Goal: Task Accomplishment & Management: Use online tool/utility

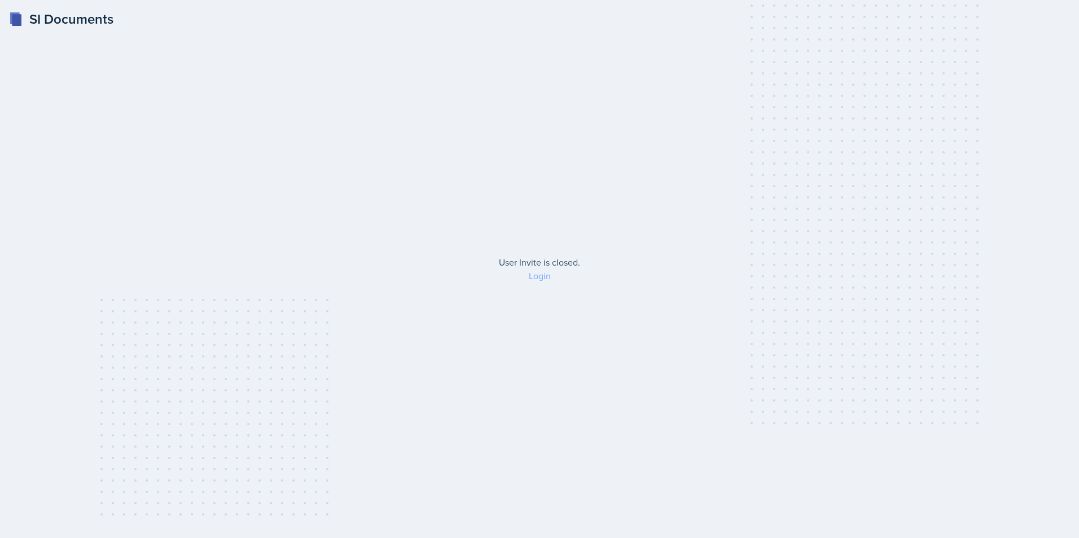
click at [536, 276] on link "Login" at bounding box center [540, 276] width 22 height 12
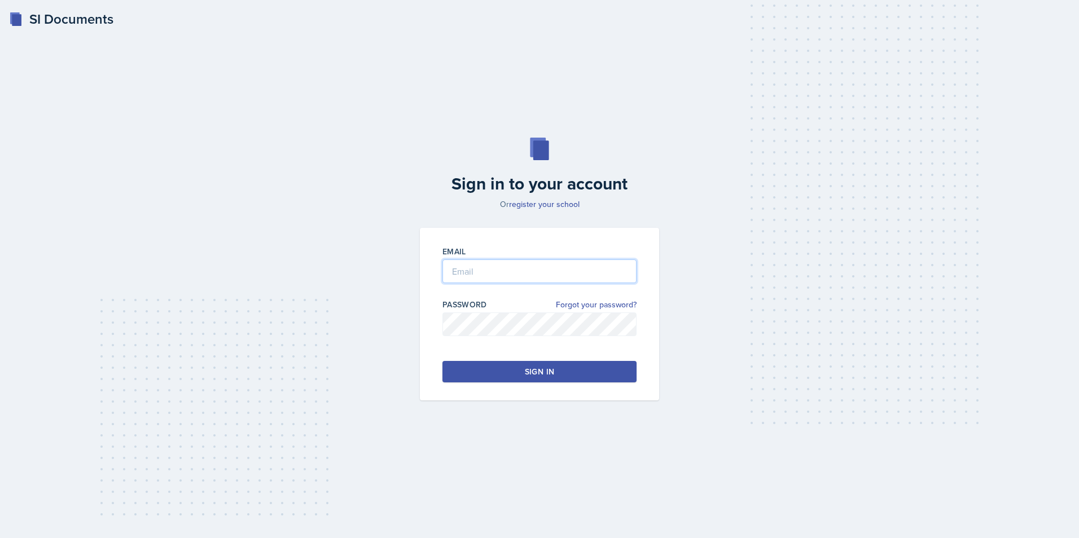
type input "[EMAIL_ADDRESS][DOMAIN_NAME]"
click at [530, 369] on div "Sign in" at bounding box center [539, 371] width 29 height 11
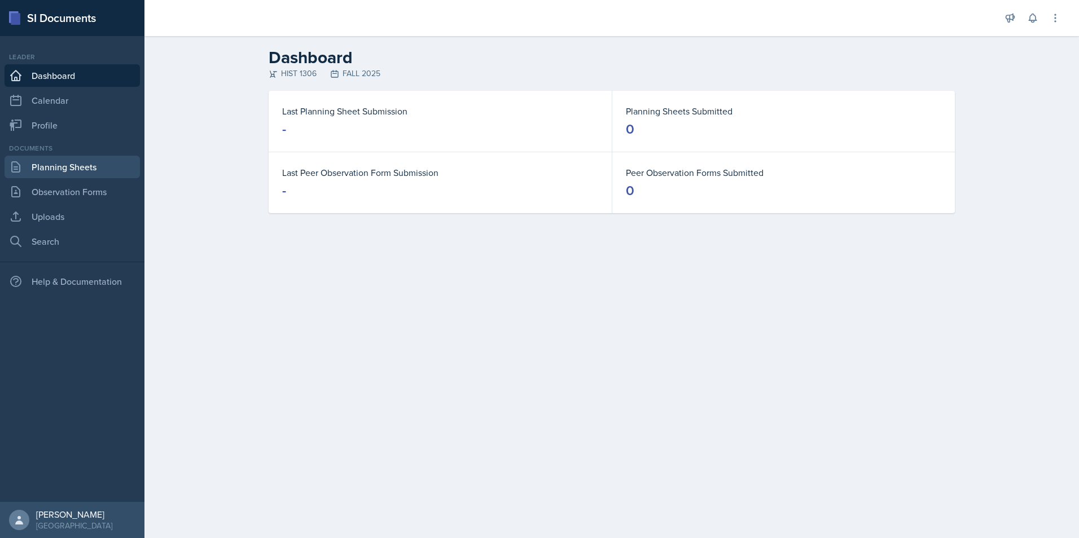
click at [46, 165] on link "Planning Sheets" at bounding box center [72, 167] width 135 height 23
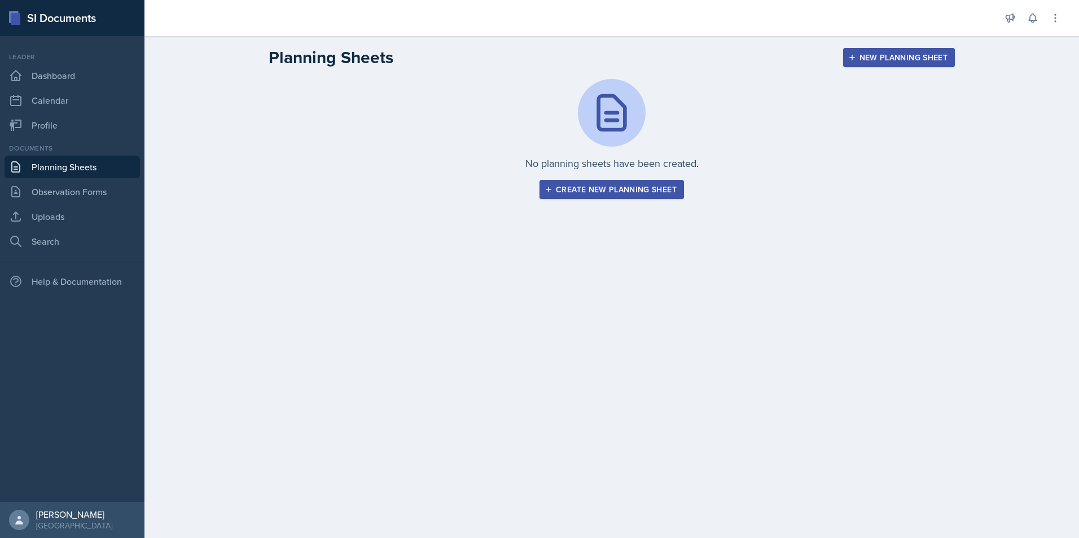
click at [647, 187] on div "Create new planning sheet" at bounding box center [612, 189] width 130 height 9
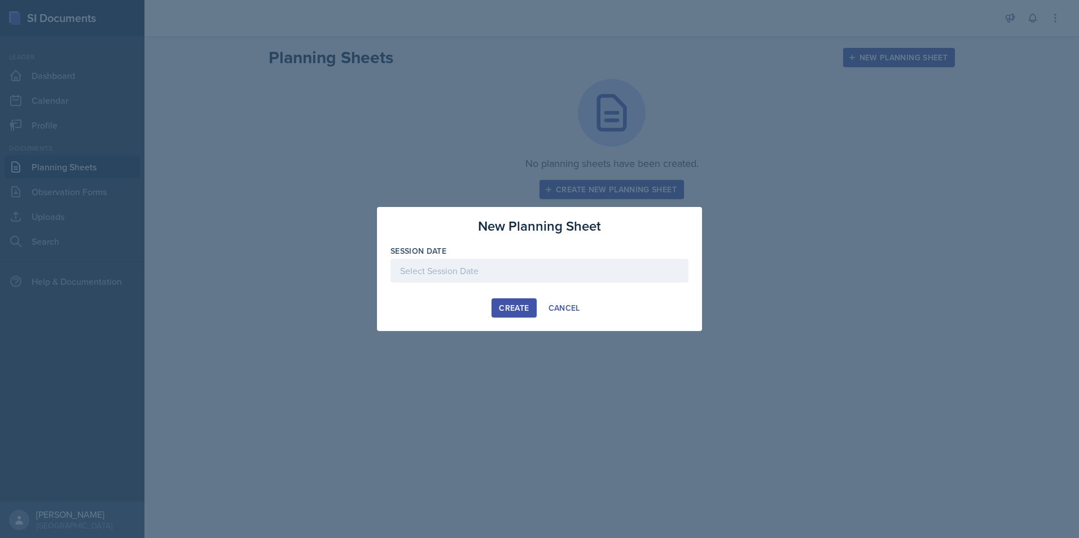
click at [489, 269] on div at bounding box center [539, 271] width 298 height 24
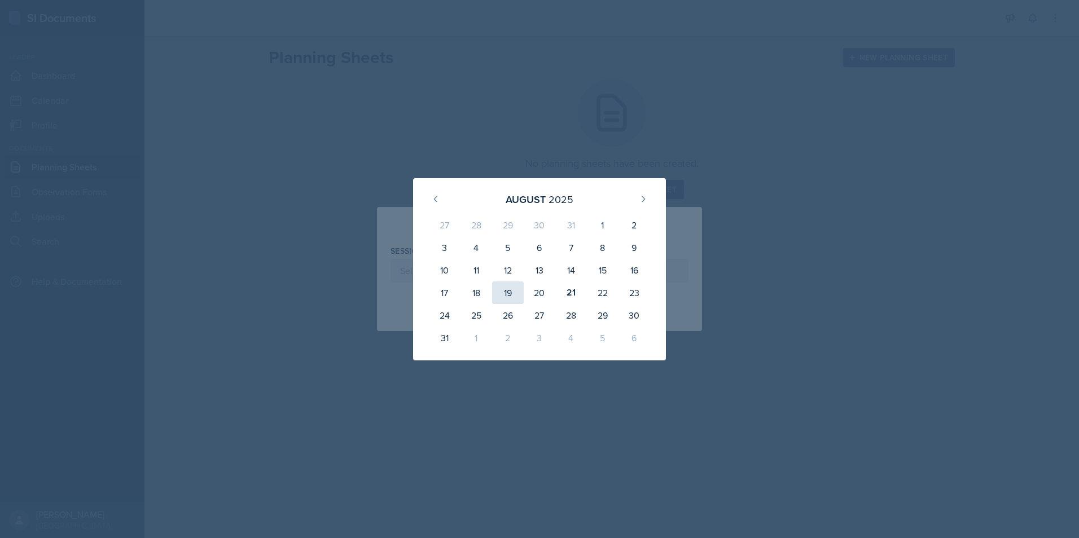
click at [515, 293] on div "19" at bounding box center [508, 293] width 32 height 23
type input "[DATE]"
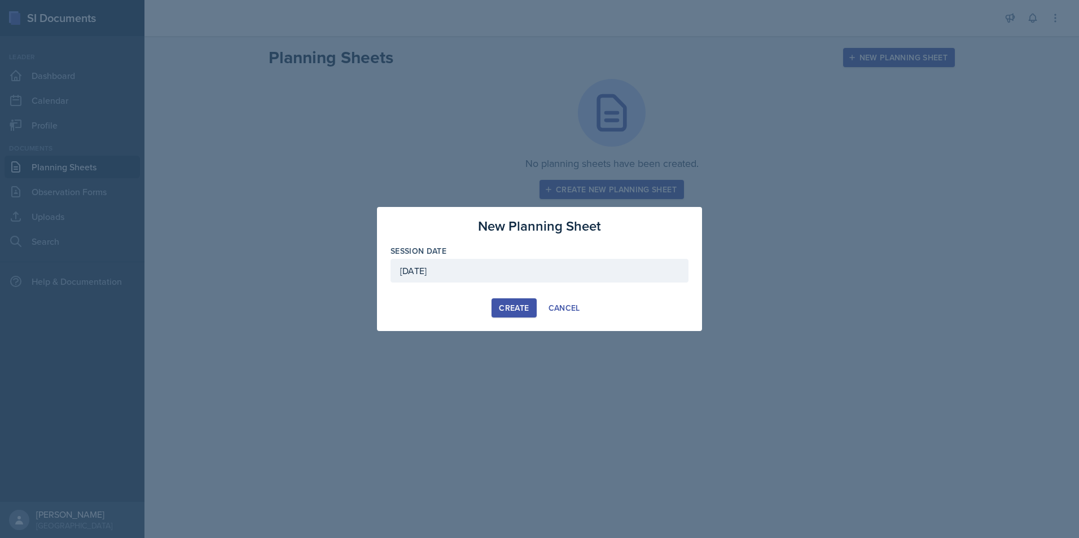
click at [515, 310] on div "Create" at bounding box center [514, 308] width 30 height 9
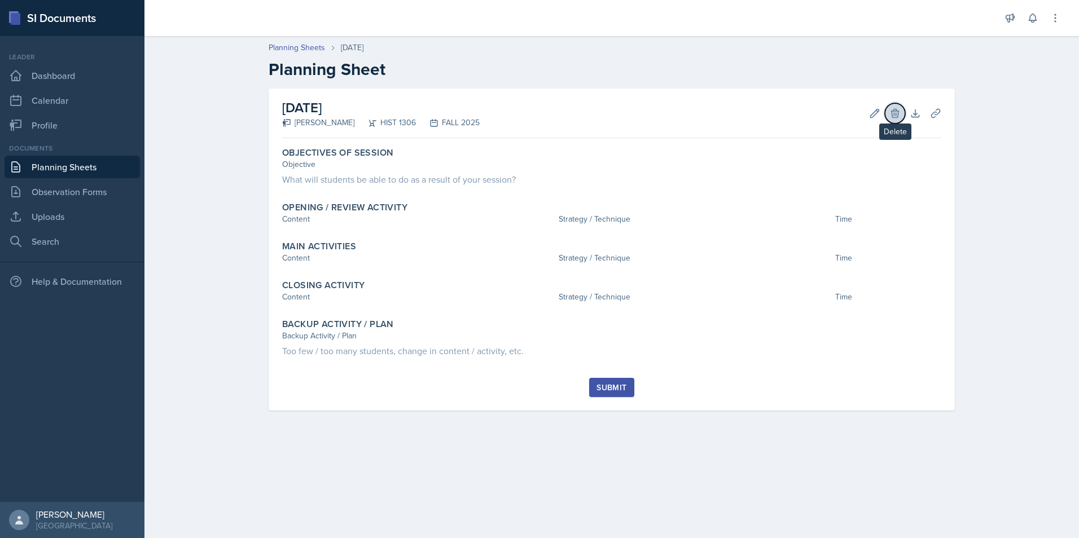
click at [901, 111] on button "Delete" at bounding box center [895, 113] width 20 height 20
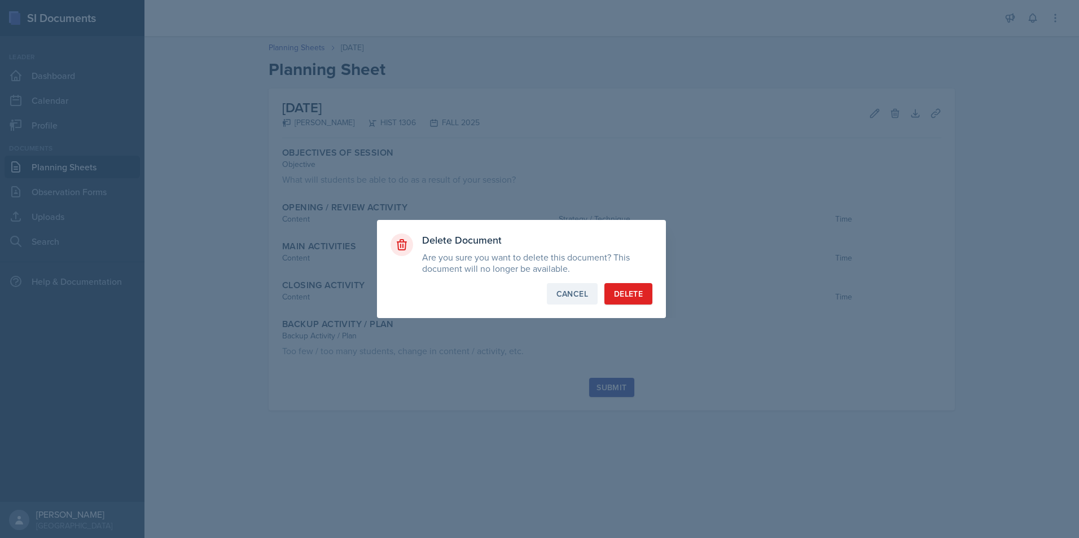
click at [561, 295] on div "Cancel" at bounding box center [572, 293] width 32 height 11
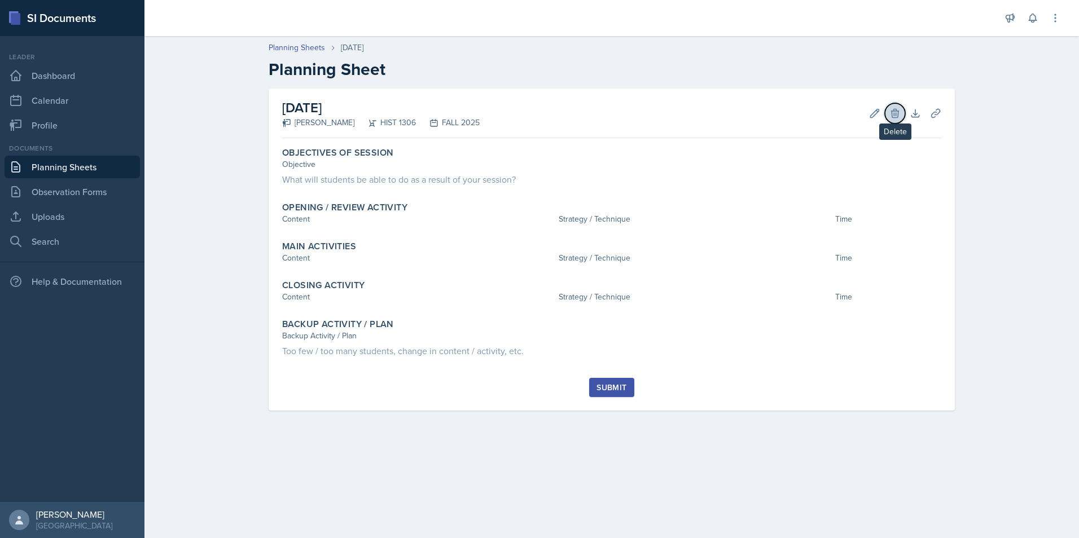
click at [898, 111] on icon at bounding box center [894, 113] width 7 height 8
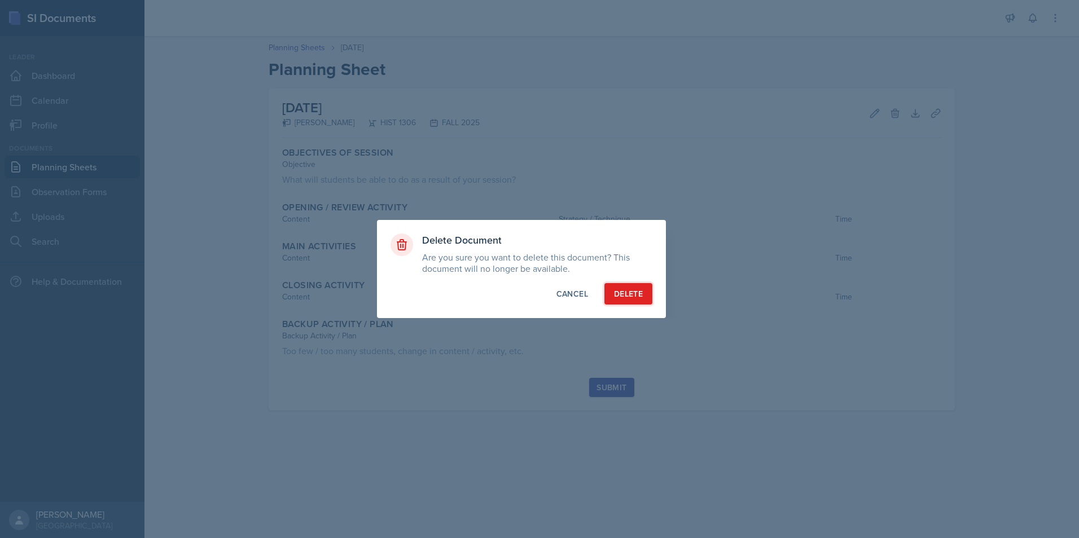
click at [612, 293] on button "Delete" at bounding box center [628, 293] width 48 height 21
